Goal: Transaction & Acquisition: Purchase product/service

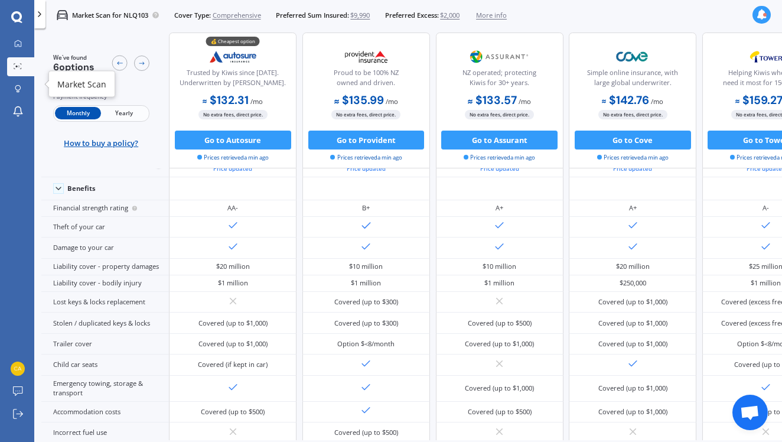
click at [19, 63] on icon at bounding box center [18, 66] width 8 height 6
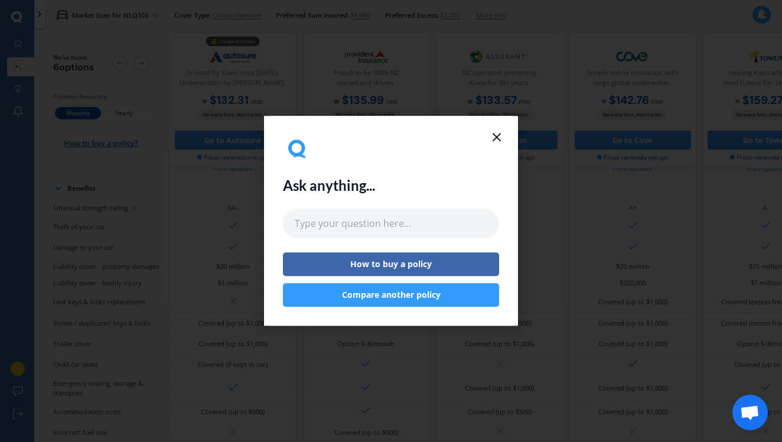
click at [496, 135] on icon at bounding box center [497, 137] width 14 height 14
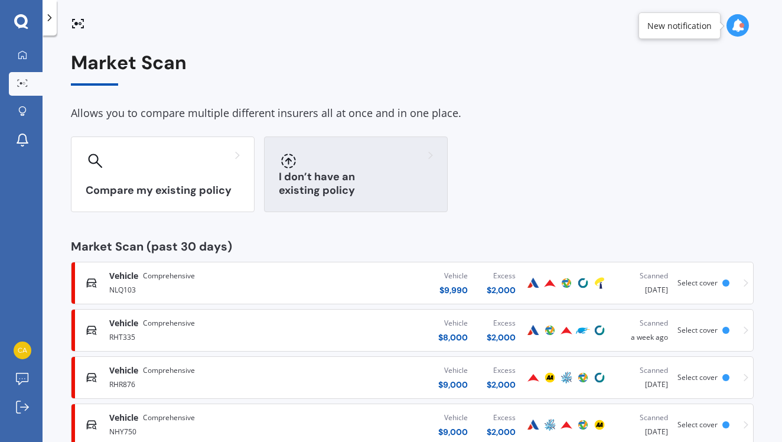
click at [389, 172] on div "I don’t have an existing policy" at bounding box center [356, 174] width 184 height 76
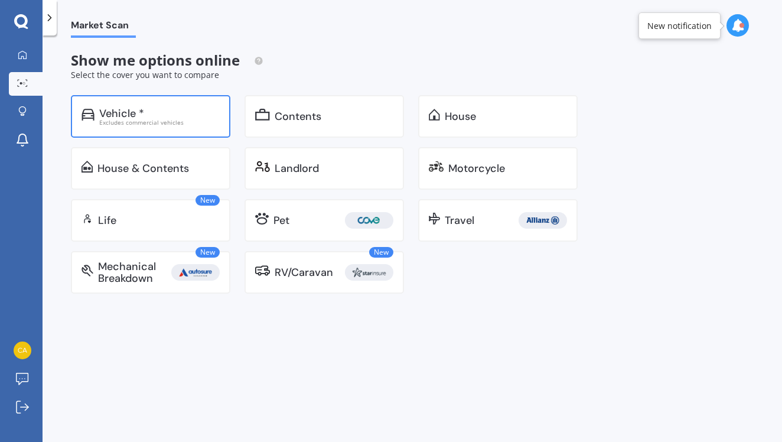
click at [197, 124] on div "Vehicle * Excludes commercial vehicles" at bounding box center [150, 116] width 159 height 43
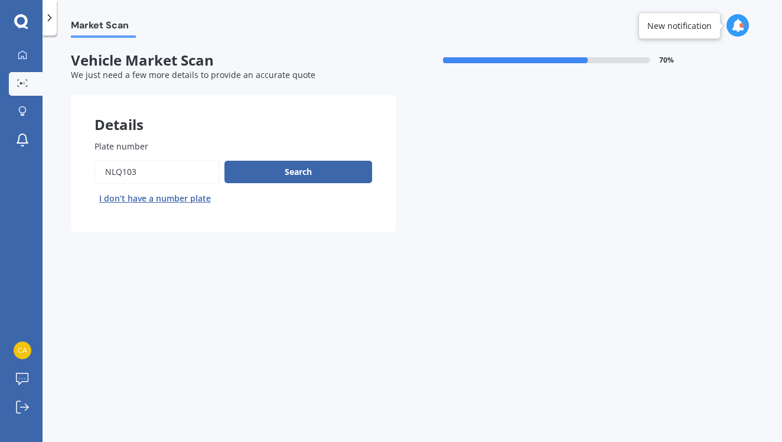
drag, startPoint x: 172, startPoint y: 176, endPoint x: 93, endPoint y: 172, distance: 79.8
click at [93, 172] on div "Plate number Search I don’t have a number plate" at bounding box center [233, 173] width 325 height 115
type input "mrm889"
click button "Next" at bounding box center [0, 0] width 0 height 0
select select "05"
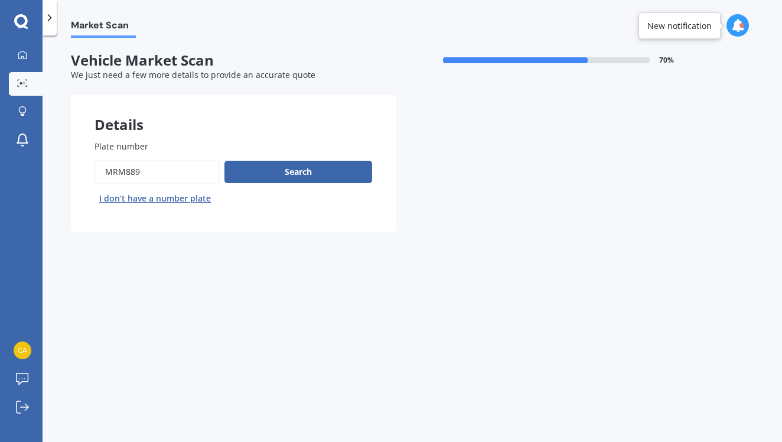
select select "10"
select select "2003"
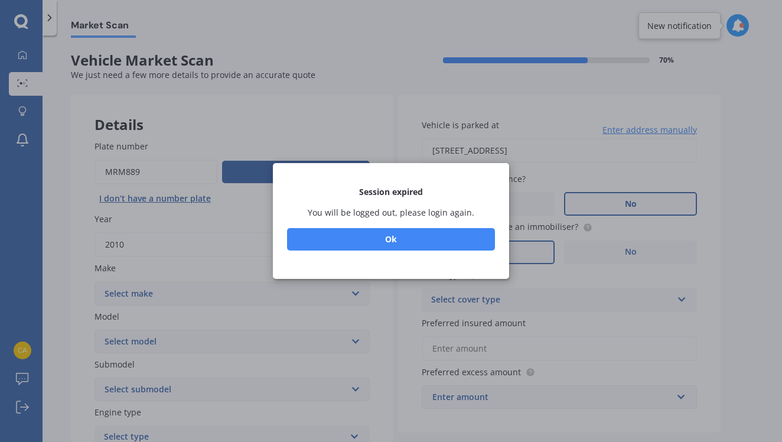
drag, startPoint x: 300, startPoint y: 171, endPoint x: 458, endPoint y: 214, distance: 163.9
click at [299, 171] on div "Session expired You will be logged out, please login again. No Ok" at bounding box center [391, 221] width 236 height 116
click at [387, 256] on div "Session expired You will be logged out, please login again. No Ok" at bounding box center [391, 221] width 236 height 116
click at [416, 232] on button "Ok" at bounding box center [391, 239] width 208 height 22
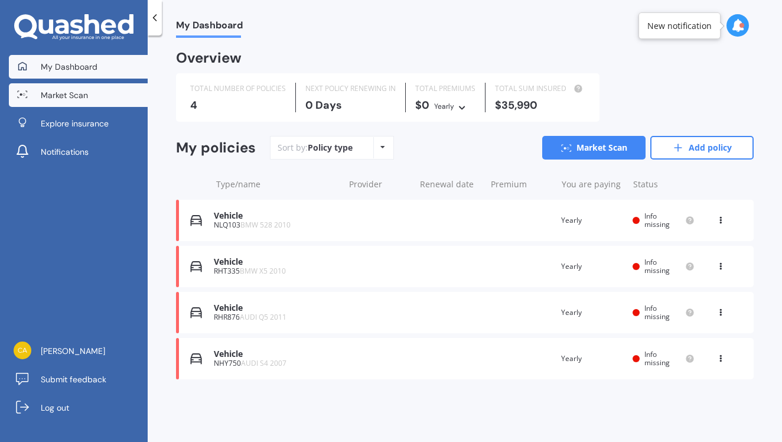
click at [43, 84] on link "Market Scan" at bounding box center [78, 95] width 139 height 24
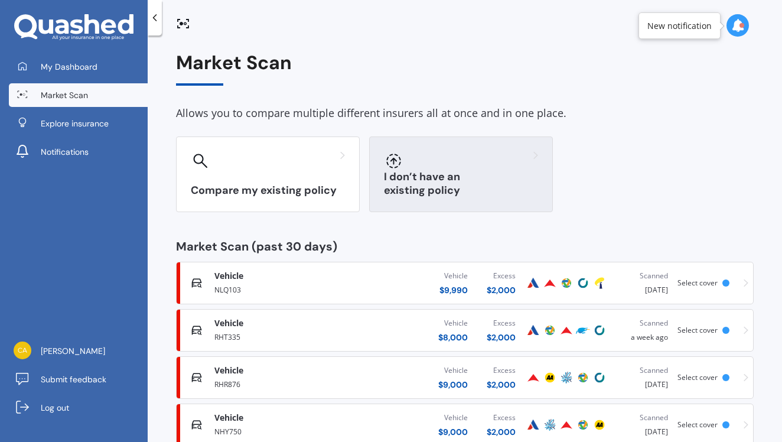
click at [431, 151] on div at bounding box center [461, 160] width 154 height 19
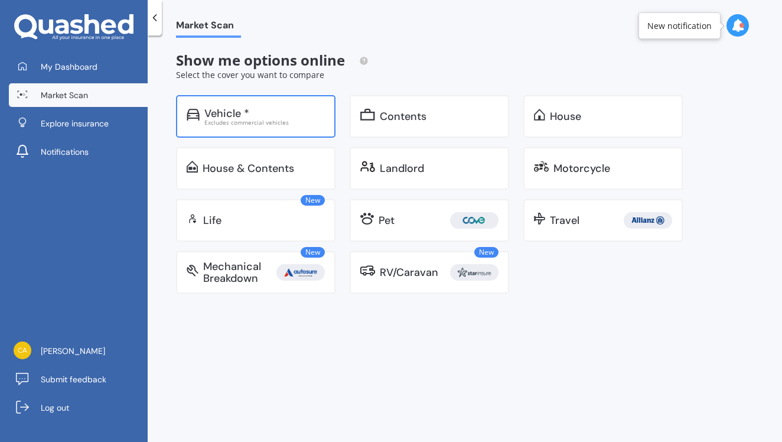
click at [245, 115] on div "Vehicle *" at bounding box center [226, 113] width 45 height 12
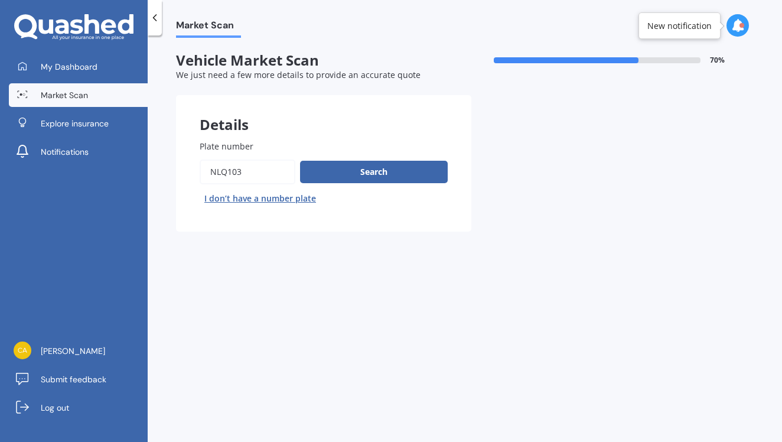
drag, startPoint x: 253, startPoint y: 169, endPoint x: 198, endPoint y: 168, distance: 55.5
click at [198, 168] on div "Plate number Search I don’t have a number plate" at bounding box center [323, 173] width 295 height 115
type input "mrm889"
click at [0, 0] on button "Next" at bounding box center [0, 0] width 0 height 0
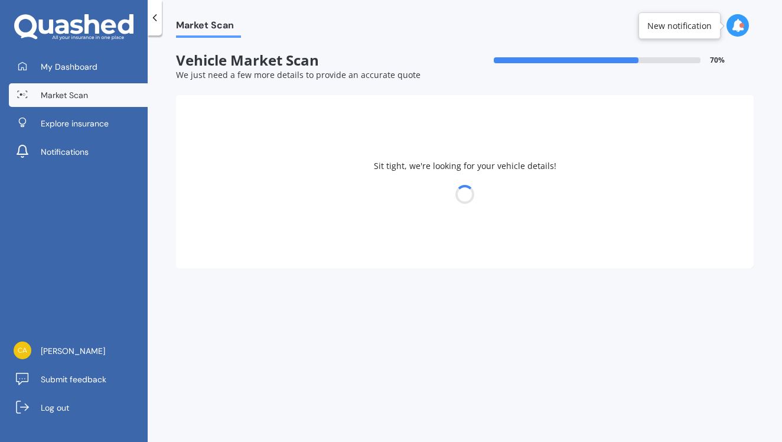
select select "BMW"
select select "X5"
select select "05"
select select "10"
select select "2003"
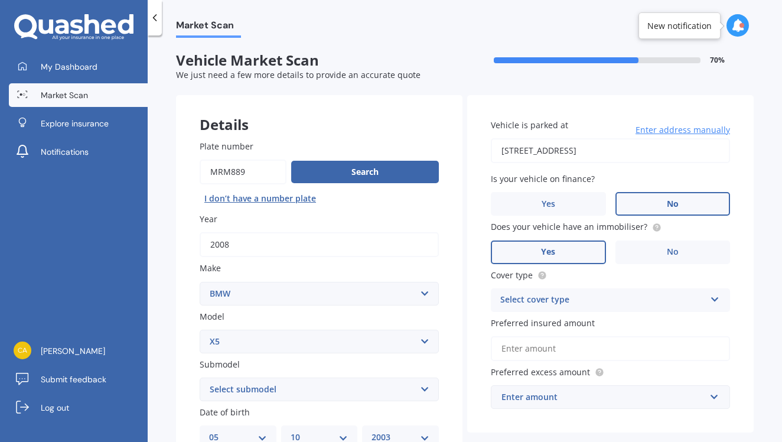
scroll to position [101, 0]
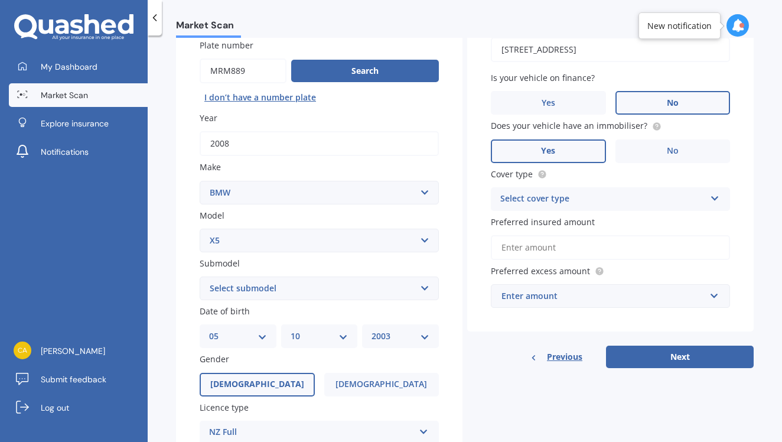
click at [287, 305] on label "Date of birth" at bounding box center [317, 311] width 234 height 12
select select "4.8"
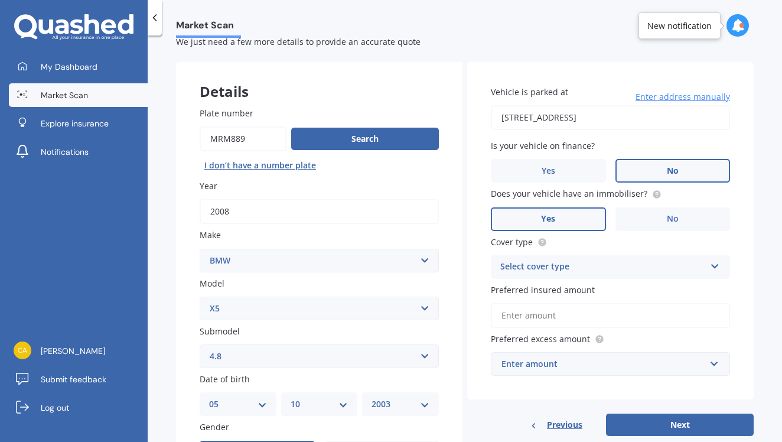
scroll to position [56, 0]
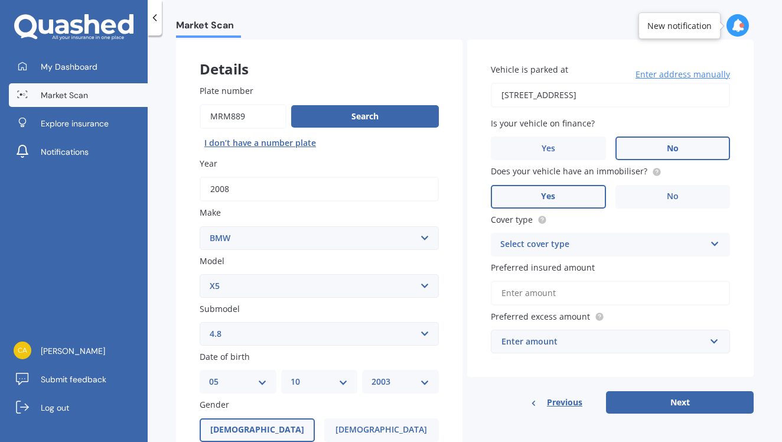
click at [589, 252] on div "Select cover type Comprehensive Third Party, Fire & Theft Third Party" at bounding box center [610, 245] width 239 height 24
click at [552, 269] on span "Comprehensive" at bounding box center [532, 267] width 63 height 11
click at [560, 299] on input "Preferred insured amount" at bounding box center [610, 293] width 239 height 25
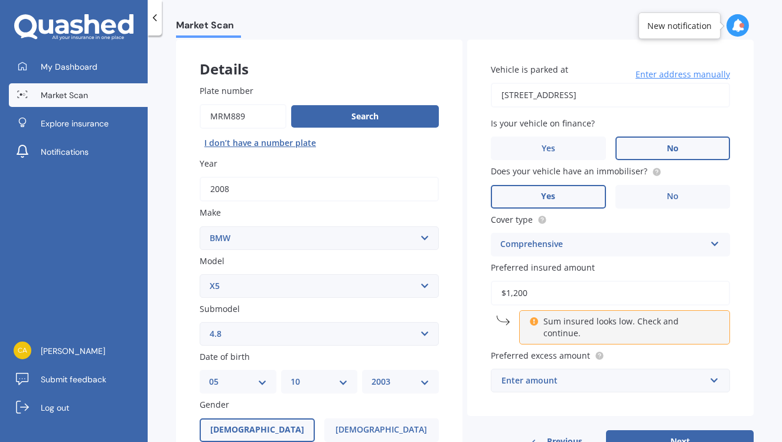
type input "$12,000"
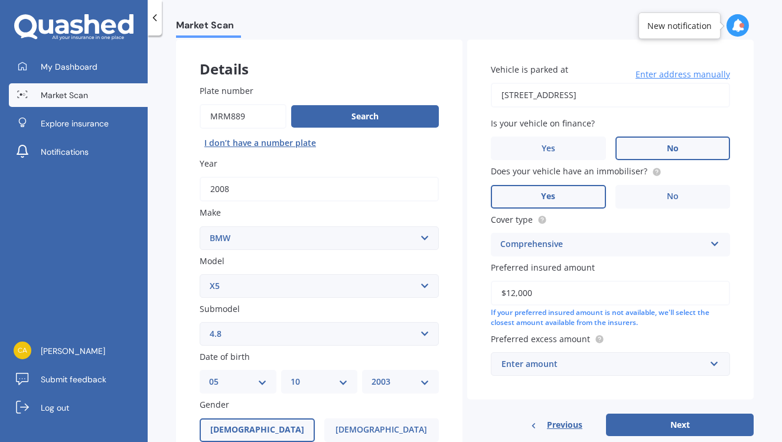
click at [624, 357] on div "Enter amount" at bounding box center [603, 363] width 204 height 13
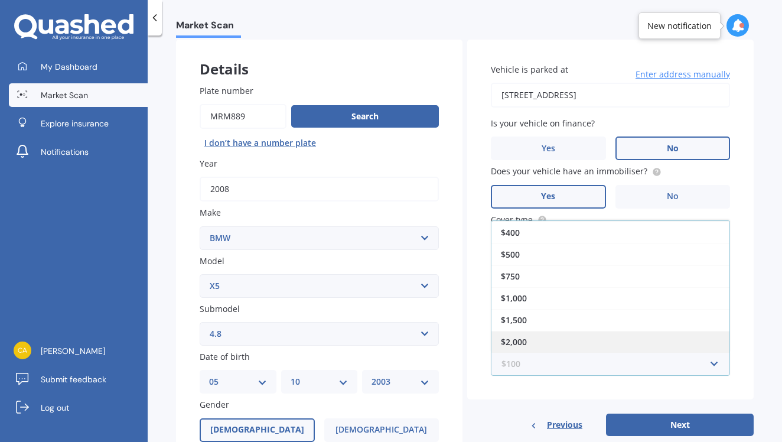
scroll to position [21, 0]
click at [599, 342] on div "$2,000" at bounding box center [610, 342] width 238 height 22
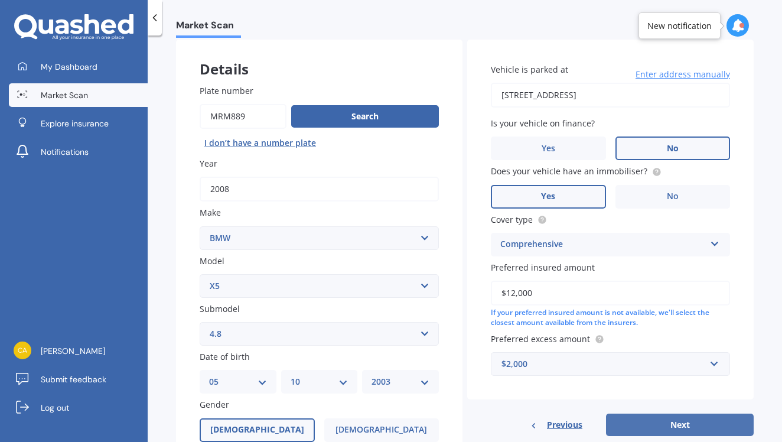
click at [677, 422] on button "Next" at bounding box center [680, 424] width 148 height 22
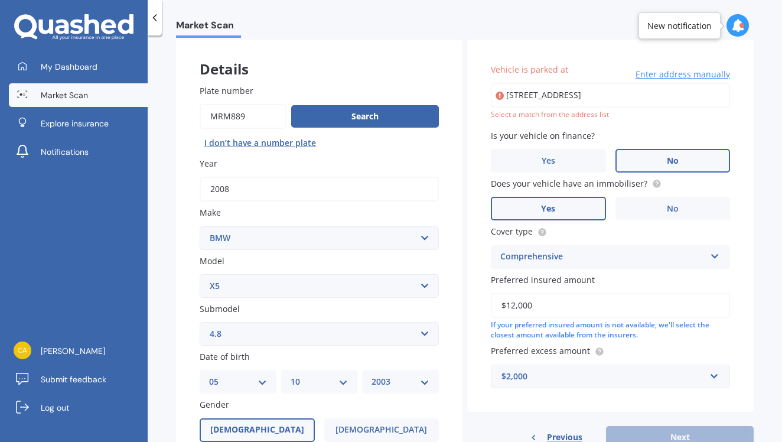
type input "[STREET_ADDRESS]"
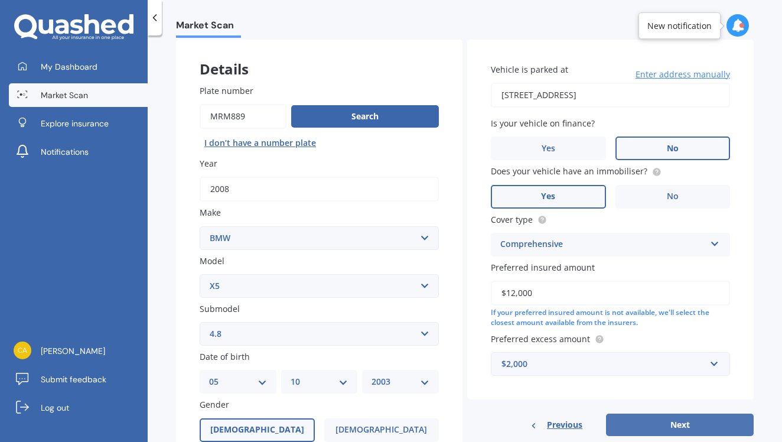
click at [681, 418] on button "Next" at bounding box center [680, 424] width 148 height 22
select select "05"
select select "10"
select select "2003"
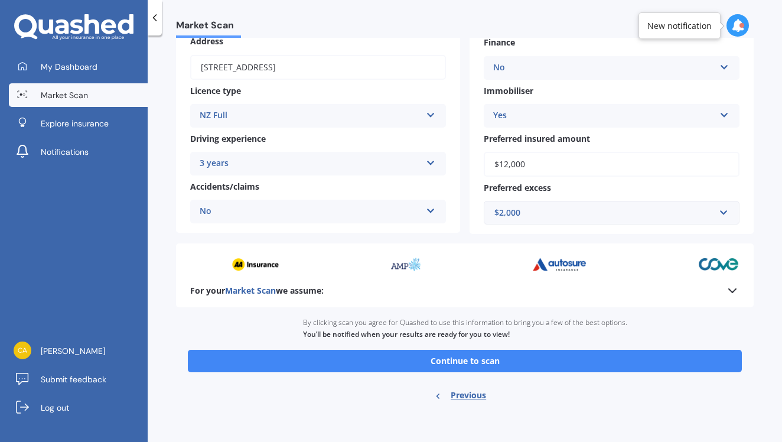
scroll to position [164, 0]
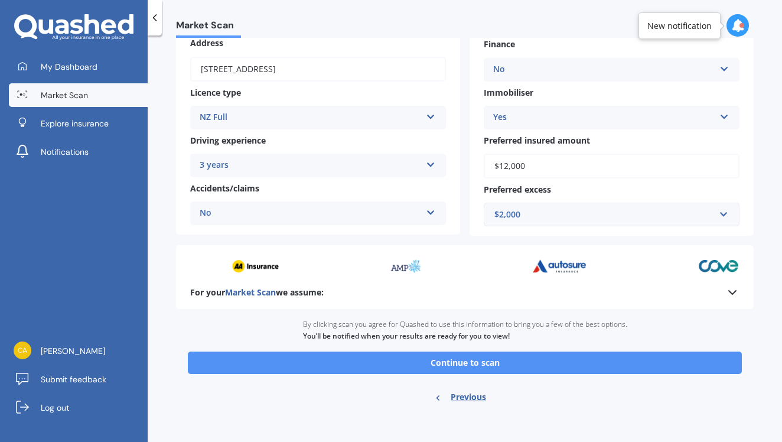
click at [516, 356] on button "Continue to scan" at bounding box center [465, 362] width 554 height 22
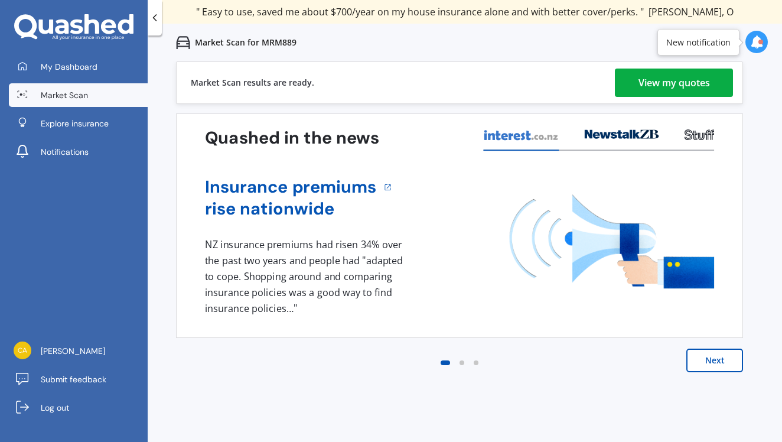
click at [687, 97] on div "Market Scan results are ready. View my quotes" at bounding box center [459, 82] width 567 height 43
click at [683, 84] on div "View my quotes" at bounding box center [673, 83] width 71 height 28
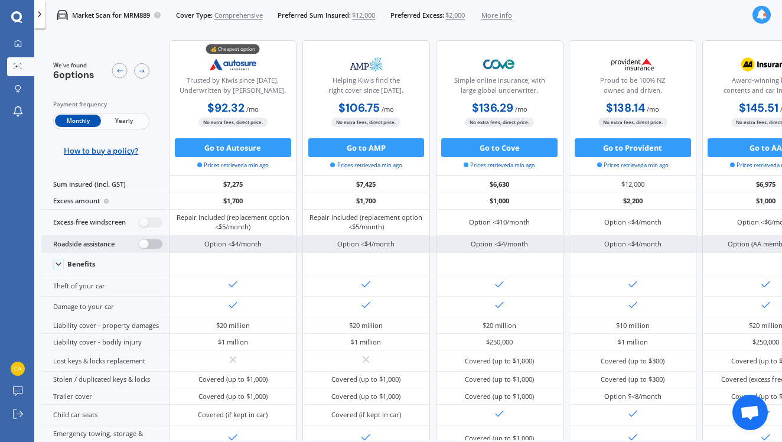
click at [148, 249] on label at bounding box center [150, 244] width 23 height 10
radio input "true"
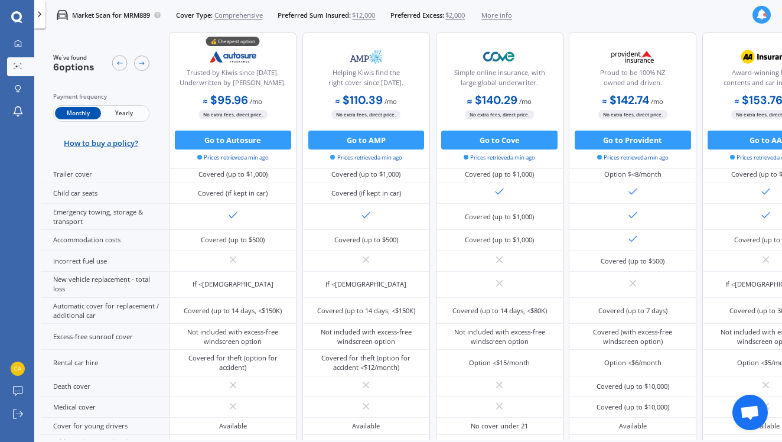
scroll to position [294, 0]
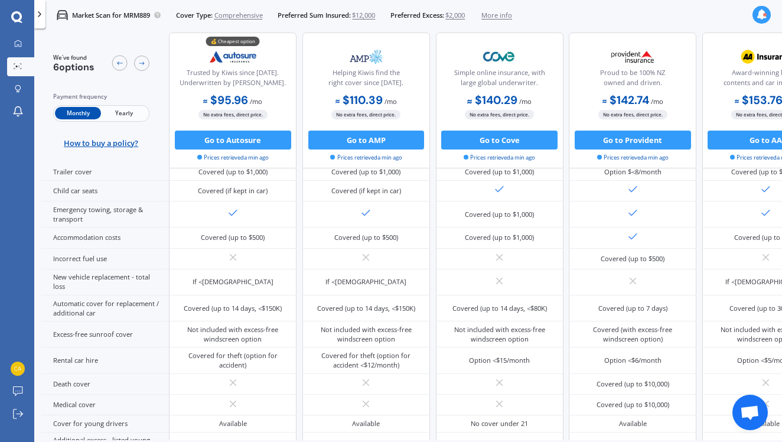
click at [120, 120] on span "Yearly" at bounding box center [124, 113] width 46 height 12
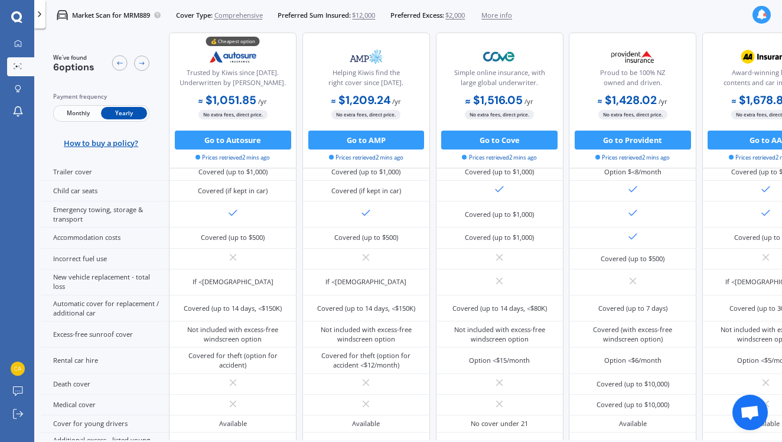
scroll to position [0, 0]
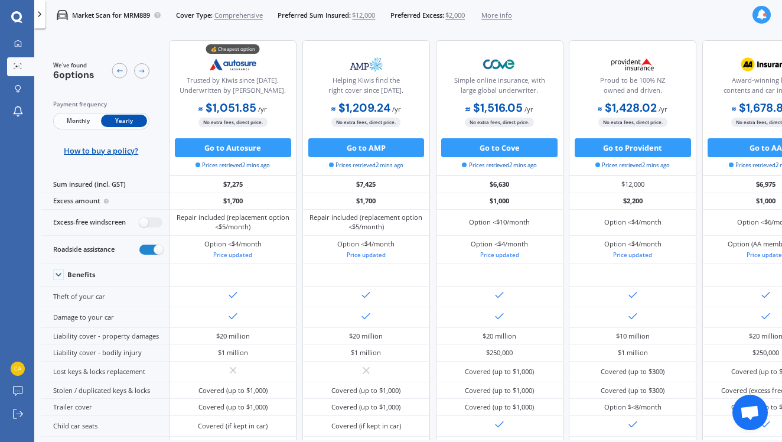
click at [93, 120] on span "Monthly" at bounding box center [78, 121] width 46 height 12
